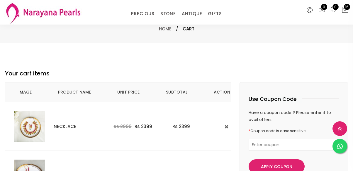
select select "INR"
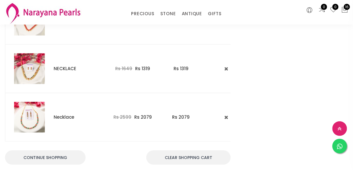
scroll to position [735, 0]
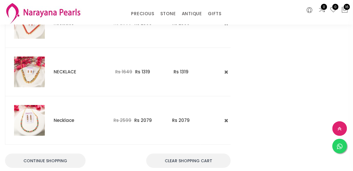
click at [32, 70] on img at bounding box center [29, 72] width 31 height 31
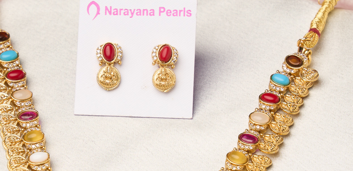
scroll to position [25, 0]
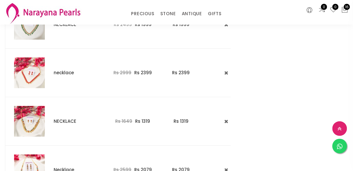
scroll to position [686, 0]
click at [226, 69] on button at bounding box center [226, 73] width 7 height 8
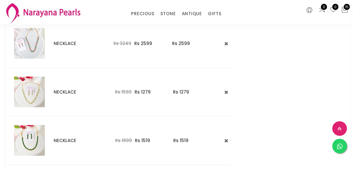
scroll to position [509, 0]
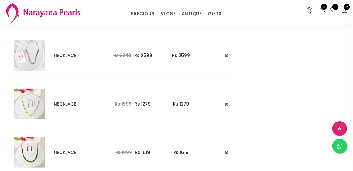
click at [29, 55] on img at bounding box center [29, 55] width 31 height 31
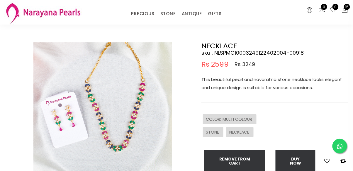
scroll to position [30, 0]
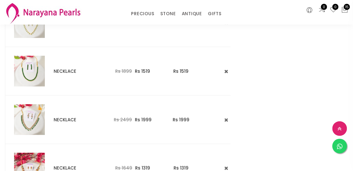
scroll to position [590, 0]
click at [225, 69] on icon at bounding box center [226, 71] width 4 height 5
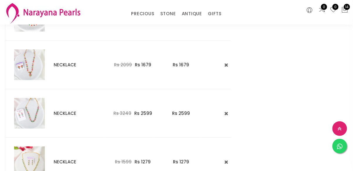
scroll to position [453, 0]
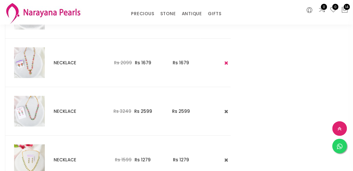
click at [224, 62] on icon at bounding box center [226, 63] width 4 height 5
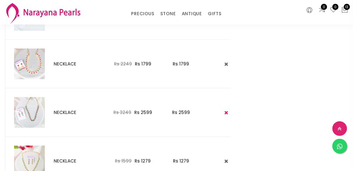
scroll to position [403, 0]
click at [30, 60] on img at bounding box center [29, 64] width 31 height 31
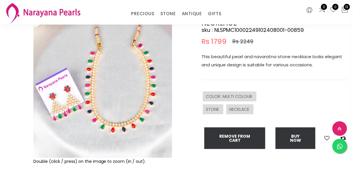
scroll to position [53, 0]
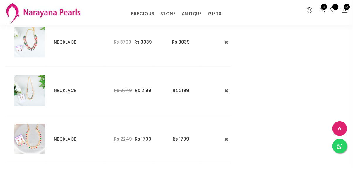
scroll to position [318, 0]
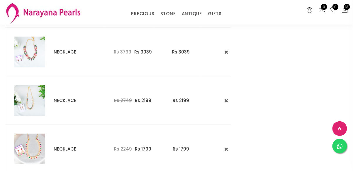
click at [32, 52] on img at bounding box center [29, 52] width 31 height 31
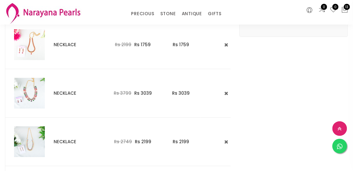
scroll to position [275, 0]
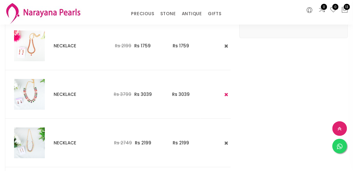
click at [224, 92] on icon at bounding box center [226, 94] width 4 height 5
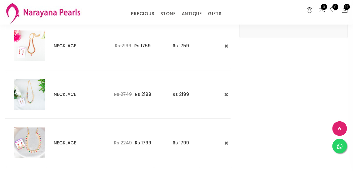
click at [30, 90] on img at bounding box center [29, 94] width 31 height 31
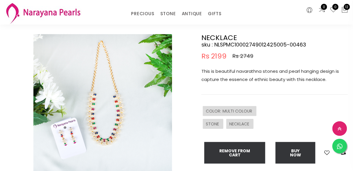
scroll to position [37, 0]
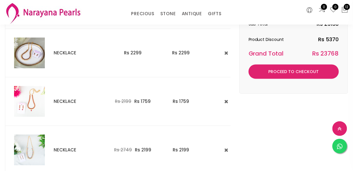
scroll to position [220, 0]
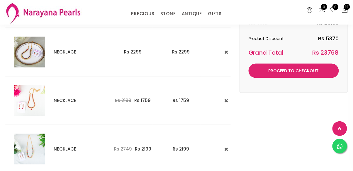
click at [33, 54] on img at bounding box center [29, 52] width 31 height 31
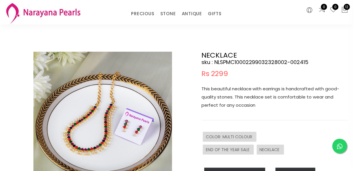
scroll to position [20, 0]
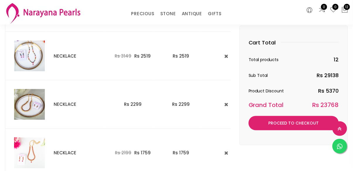
scroll to position [167, 0]
click at [224, 103] on icon at bounding box center [226, 105] width 4 height 5
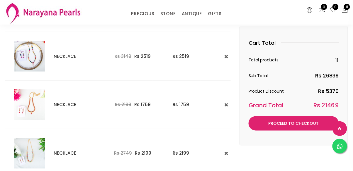
click at [24, 62] on img at bounding box center [29, 56] width 31 height 31
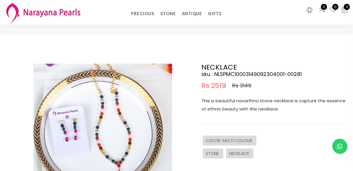
scroll to position [8, 0]
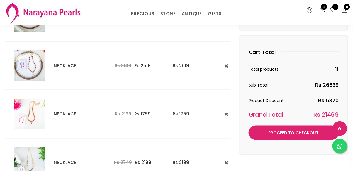
scroll to position [157, 0]
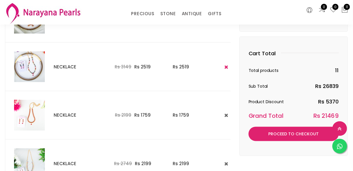
click at [225, 69] on button at bounding box center [226, 67] width 7 height 8
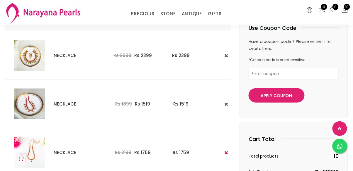
scroll to position [67, 0]
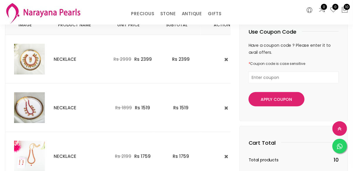
click at [27, 61] on img at bounding box center [29, 59] width 31 height 31
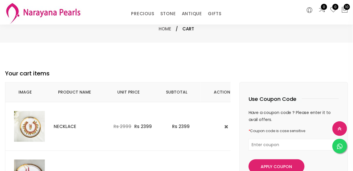
scroll to position [67, 0]
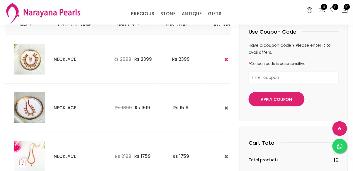
click at [224, 61] on icon at bounding box center [226, 59] width 4 height 5
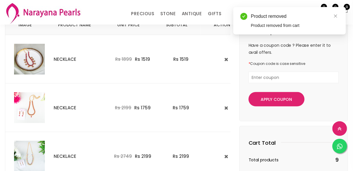
click at [28, 59] on img at bounding box center [29, 59] width 31 height 31
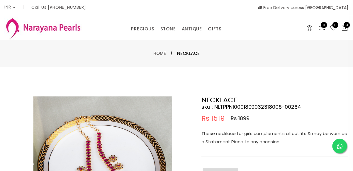
scroll to position [67, 0]
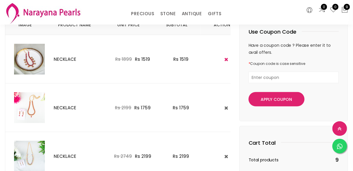
click at [224, 62] on button at bounding box center [226, 60] width 7 height 8
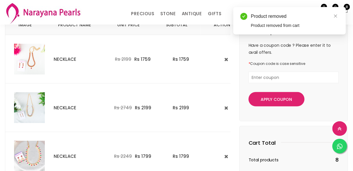
click at [36, 55] on img at bounding box center [29, 59] width 31 height 31
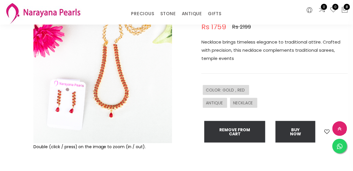
scroll to position [68, 0]
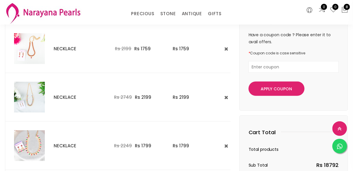
scroll to position [87, 0]
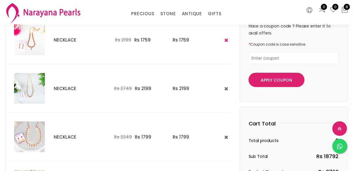
click at [225, 42] on icon at bounding box center [226, 40] width 4 height 5
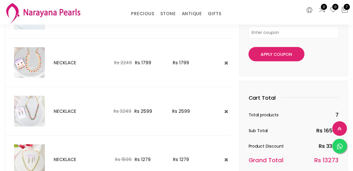
scroll to position [114, 0]
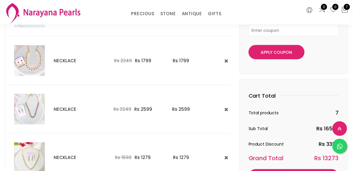
click at [21, 110] on img at bounding box center [29, 109] width 31 height 31
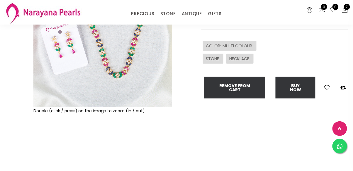
scroll to position [104, 0]
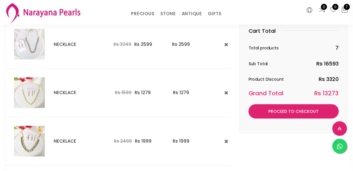
scroll to position [179, 0]
click at [26, 90] on img at bounding box center [29, 93] width 31 height 31
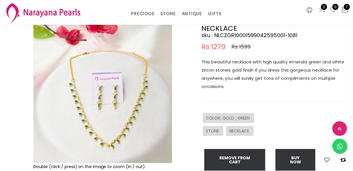
scroll to position [47, 0]
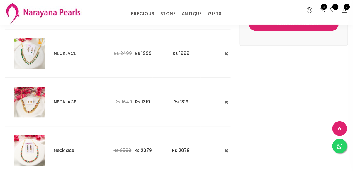
scroll to position [267, 0]
click at [34, 98] on img at bounding box center [29, 102] width 31 height 31
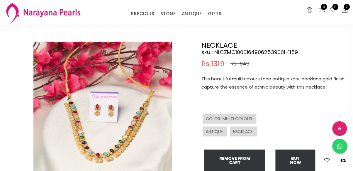
scroll to position [29, 0]
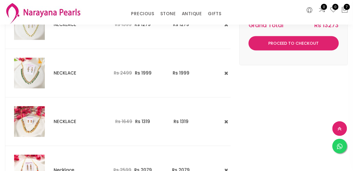
scroll to position [249, 0]
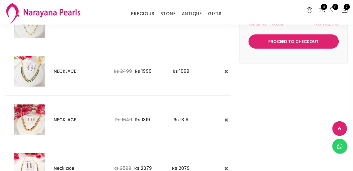
click at [35, 77] on img at bounding box center [29, 71] width 31 height 31
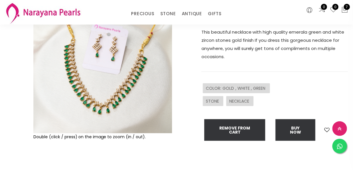
scroll to position [78, 0]
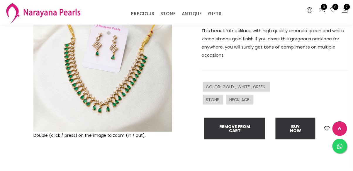
scroll to position [223, 0]
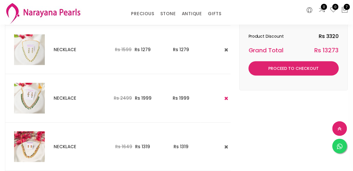
click at [224, 98] on icon at bounding box center [226, 98] width 4 height 5
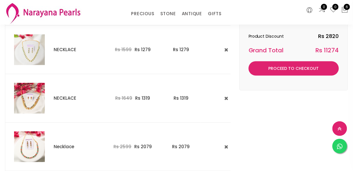
click at [29, 158] on img at bounding box center [29, 147] width 31 height 31
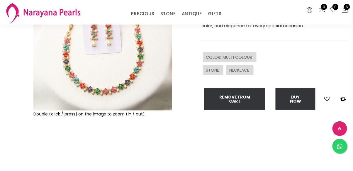
scroll to position [101, 0]
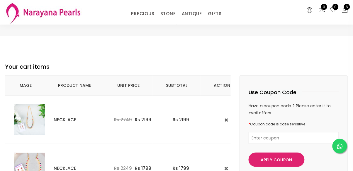
scroll to position [6, 0]
click at [35, 124] on img at bounding box center [29, 120] width 31 height 31
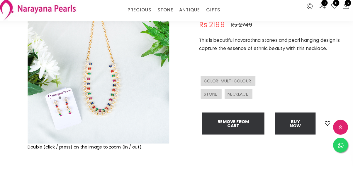
scroll to position [69, 0]
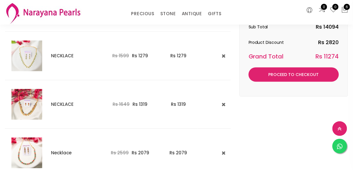
scroll to position [216, 0]
click at [222, 151] on icon at bounding box center [224, 153] width 4 height 5
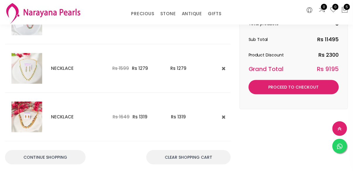
scroll to position [204, 0]
click at [22, 113] on img at bounding box center [26, 117] width 31 height 31
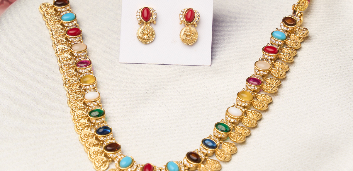
scroll to position [56, 0]
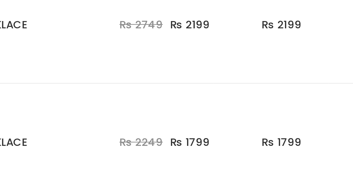
scroll to position [272, 0]
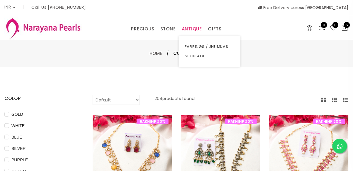
click at [194, 33] on link "ANTIQUE" at bounding box center [192, 29] width 20 height 9
click at [196, 60] on link "NECKLACE" at bounding box center [209, 56] width 50 height 9
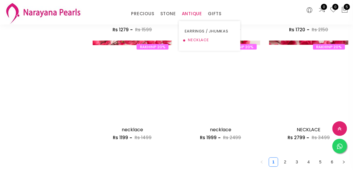
scroll to position [700, 0]
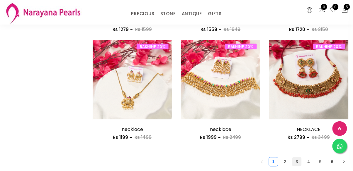
click at [293, 158] on link "3" at bounding box center [296, 162] width 9 height 9
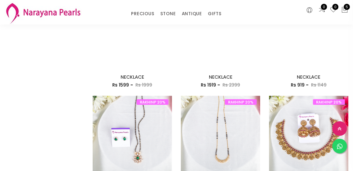
scroll to position [646, 0]
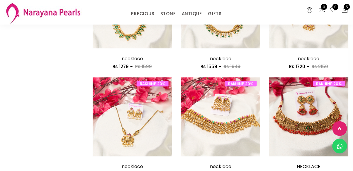
scroll to position [663, 0]
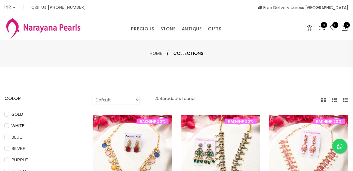
click at [269, 37] on div "PRECIOUS CUSTOM MADE-GEMS PRECIOUS [PERSON_NAME] EARRINGS / JHUMKAS NECKLACE AN…" at bounding box center [176, 27] width 353 height 25
click at [347, 31] on icon at bounding box center [344, 28] width 7 height 7
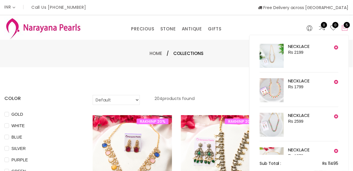
scroll to position [61, 0]
